Goal: Task Accomplishment & Management: Manage account settings

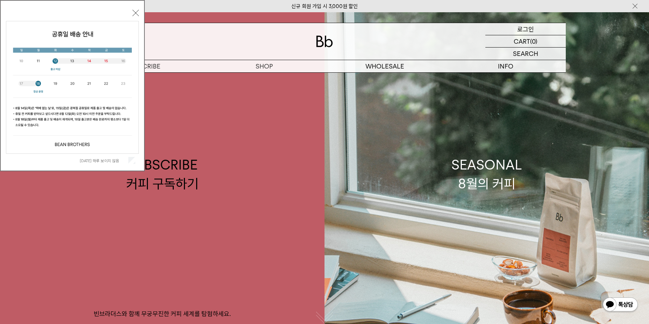
click at [532, 29] on p "로그인" at bounding box center [525, 29] width 17 height 12
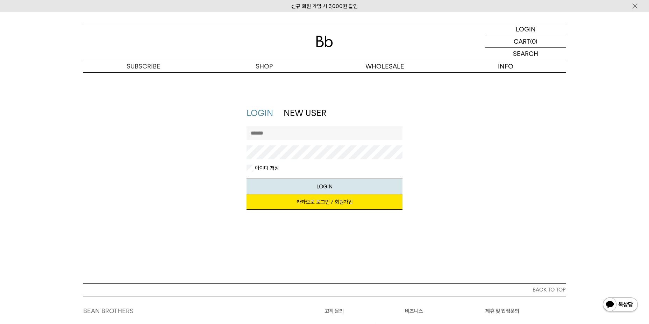
click at [306, 200] on link "카카오로 로그인 / 회원가입" at bounding box center [325, 202] width 156 height 15
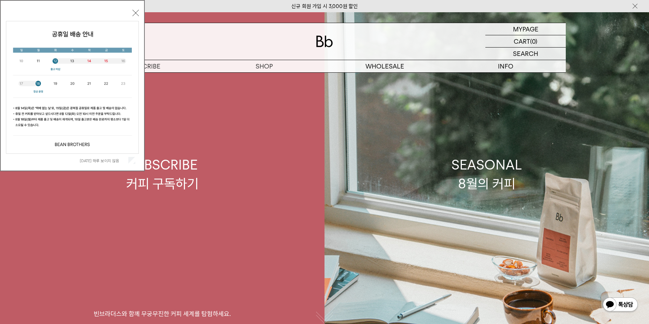
click at [177, 175] on div "SUBSCRIBE 커피 구독하기" at bounding box center [162, 174] width 72 height 37
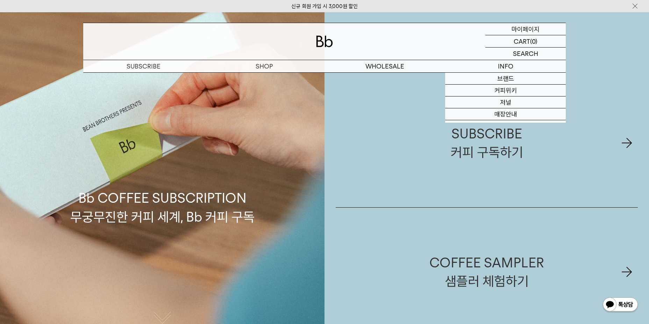
click at [532, 30] on p "마이페이지" at bounding box center [526, 29] width 28 height 12
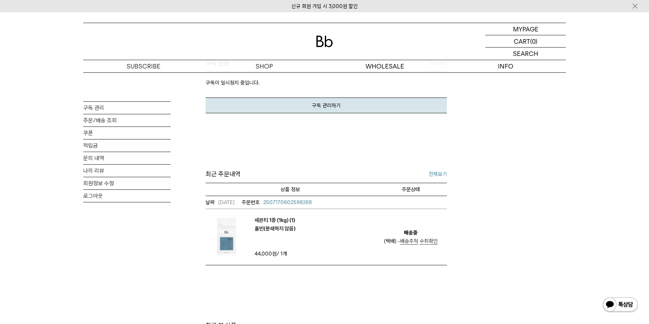
scroll to position [140, 0]
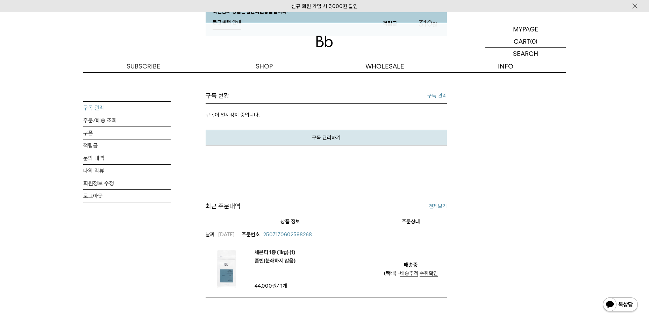
click at [100, 111] on link "구독 관리" at bounding box center [126, 108] width 87 height 12
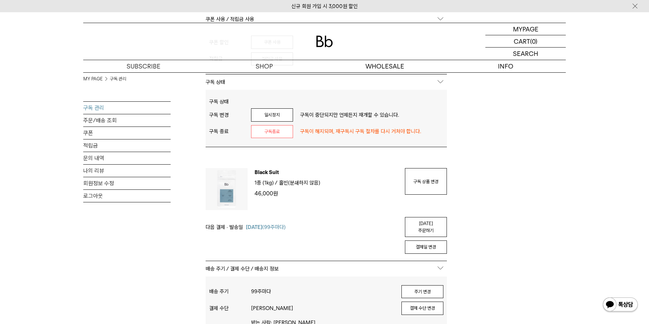
scroll to position [315, 0]
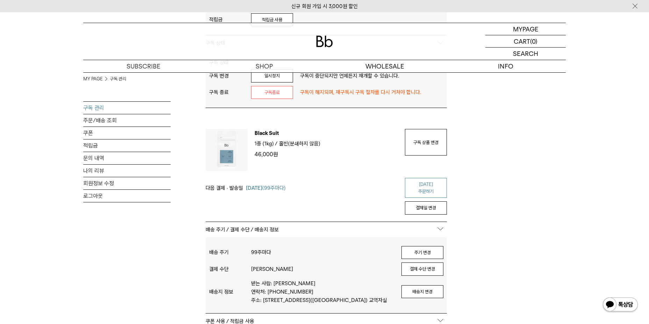
click at [428, 186] on link "[DATE] 주문하기" at bounding box center [426, 188] width 42 height 20
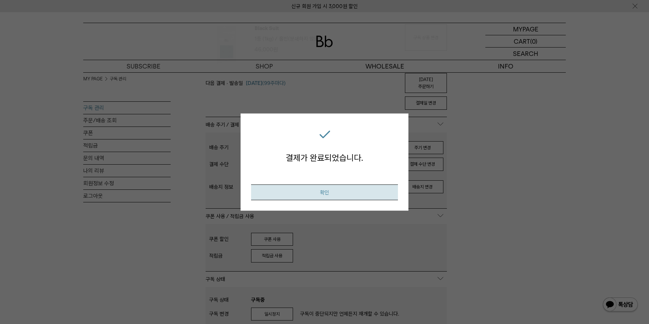
click at [301, 196] on button "확인" at bounding box center [324, 193] width 147 height 16
